Goal: Obtain resource: Obtain resource

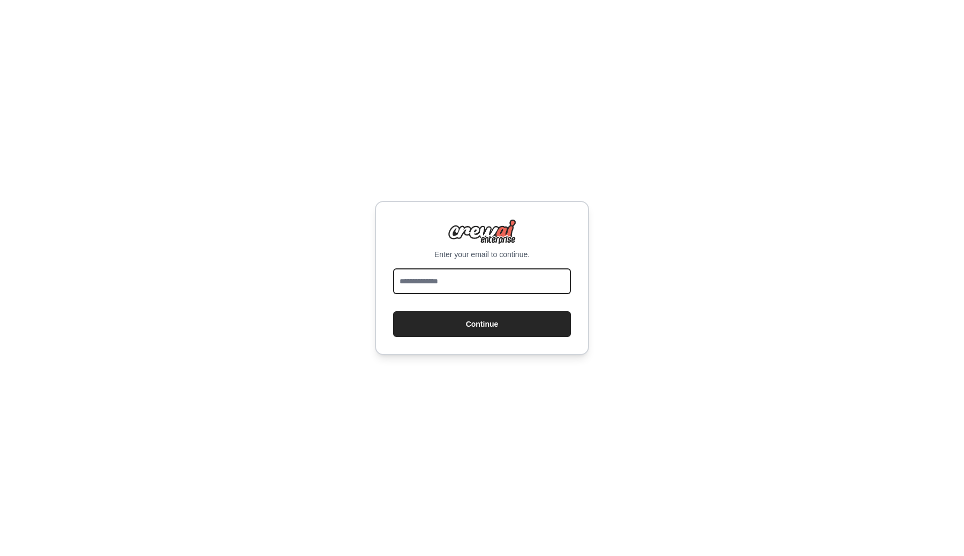
click at [465, 281] on input "email" at bounding box center [482, 281] width 178 height 26
type input "**********"
click at [489, 323] on button "Continue" at bounding box center [482, 324] width 178 height 26
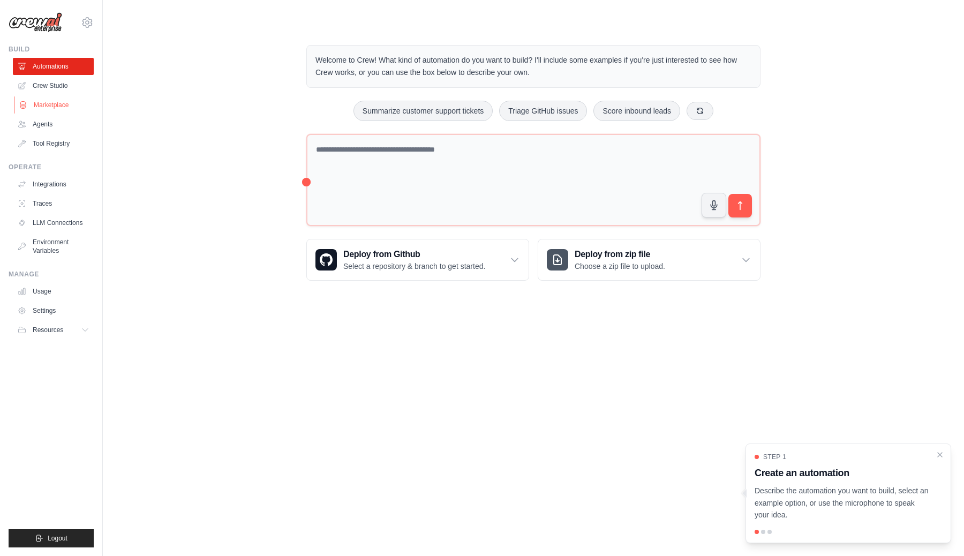
click at [55, 105] on link "Marketplace" at bounding box center [54, 104] width 81 height 17
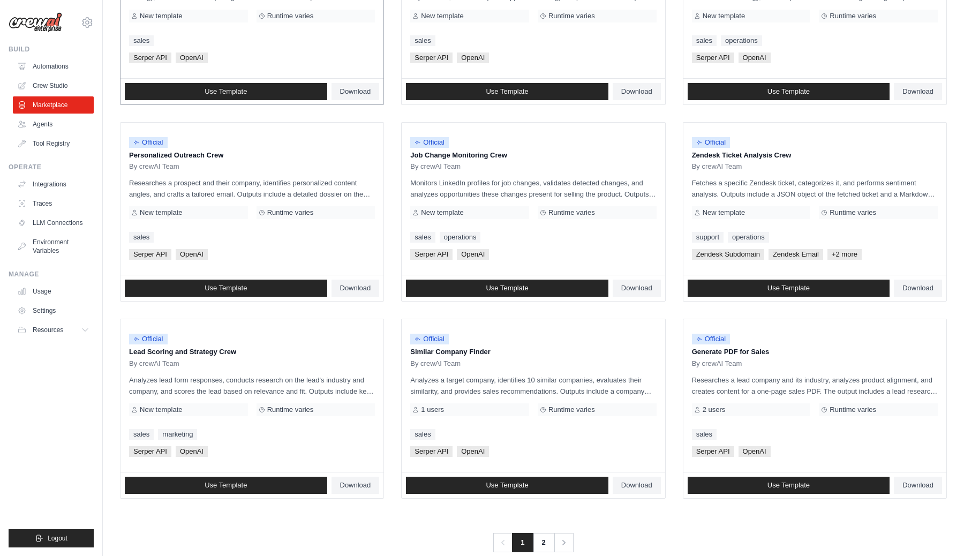
scroll to position [436, 0]
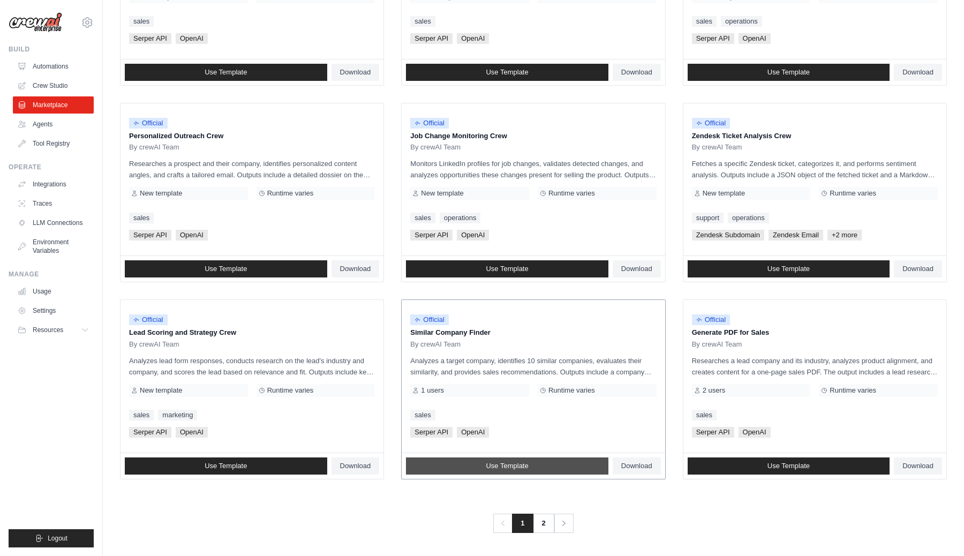
click at [514, 463] on span "Use Template" at bounding box center [507, 465] width 42 height 9
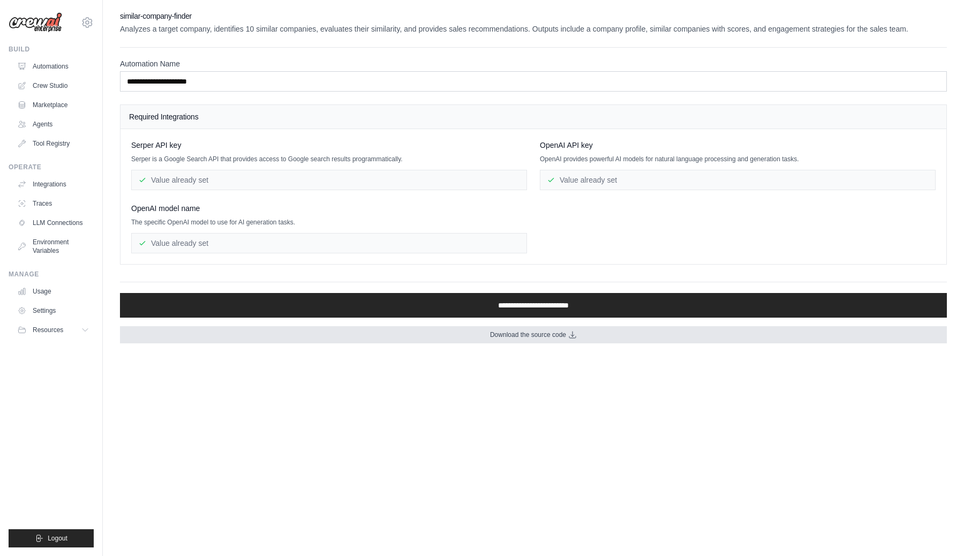
click at [510, 339] on span "Download the source code" at bounding box center [528, 334] width 76 height 9
